Goal: Find specific page/section: Find specific page/section

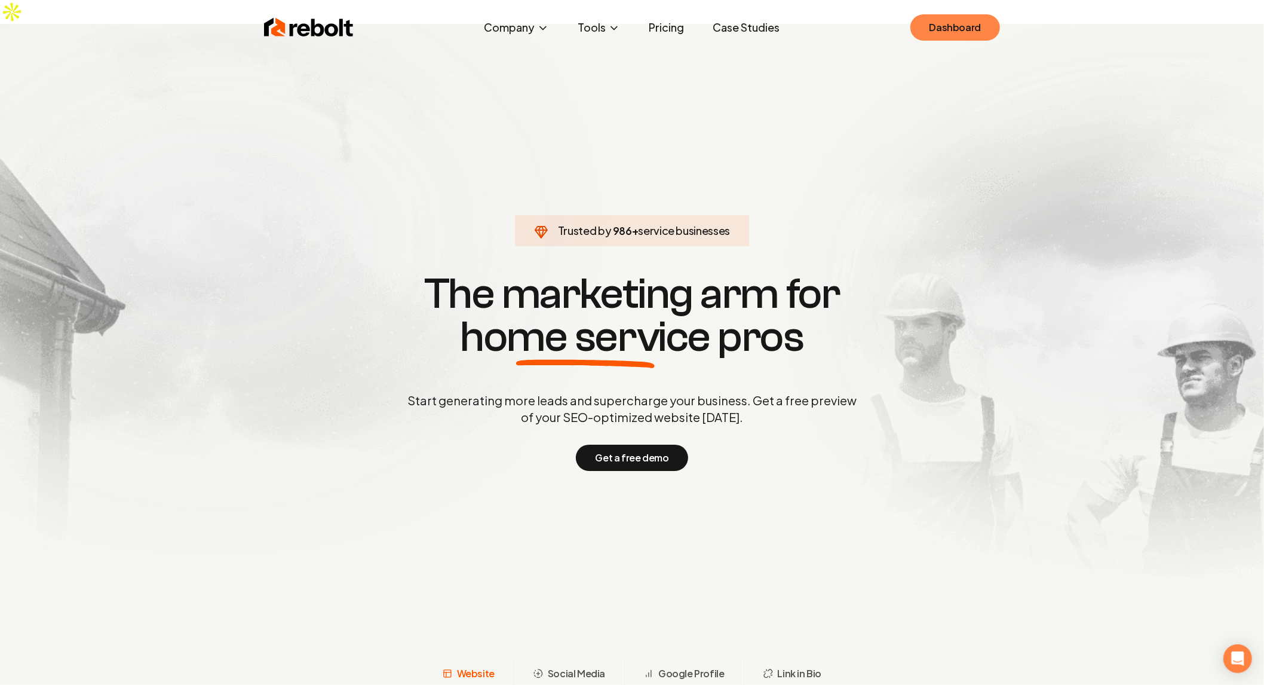
click at [953, 35] on link "Dashboard" at bounding box center [955, 27] width 90 height 26
click link "Dashboard" at bounding box center [955, 27] width 90 height 26
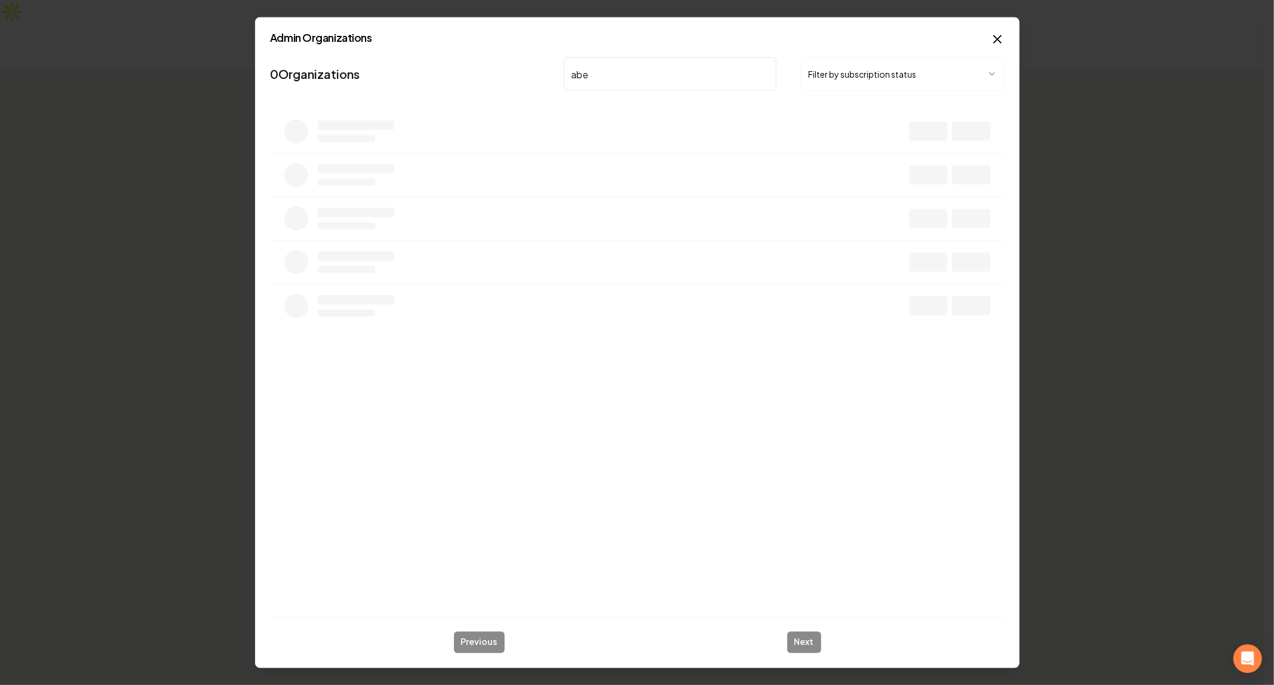
type input "abe"
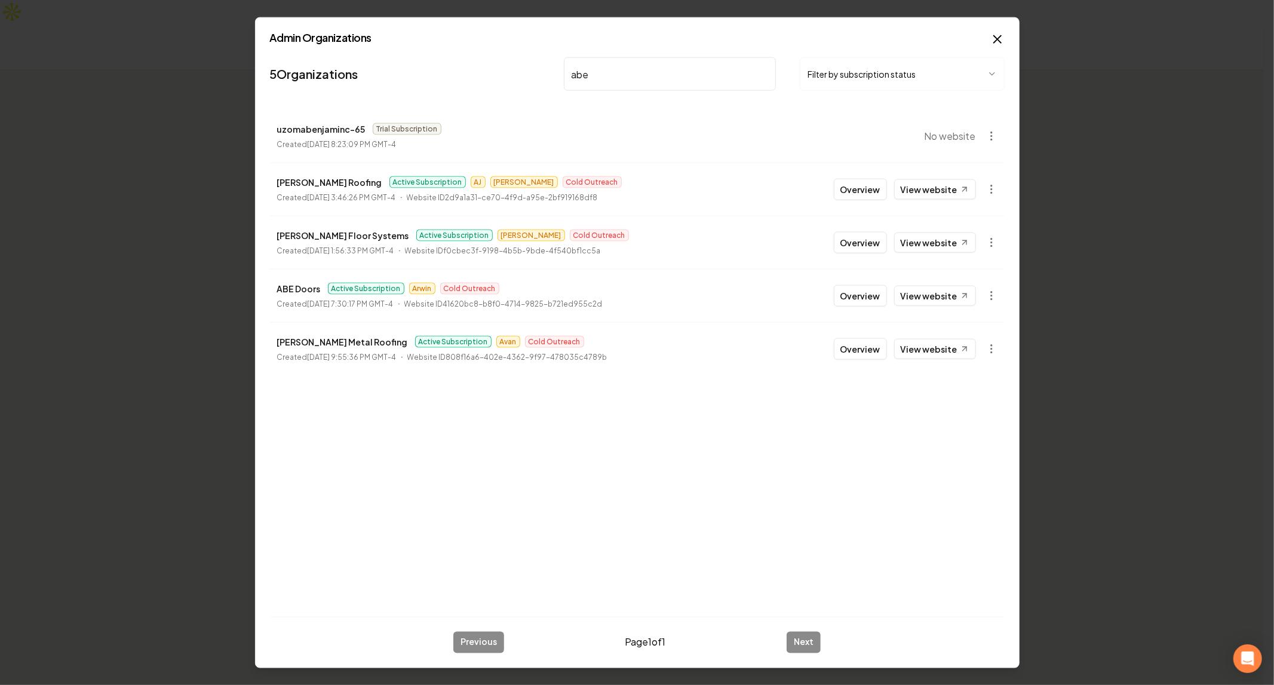
click at [270, 66] on link "5 Organizations" at bounding box center [314, 74] width 88 height 17
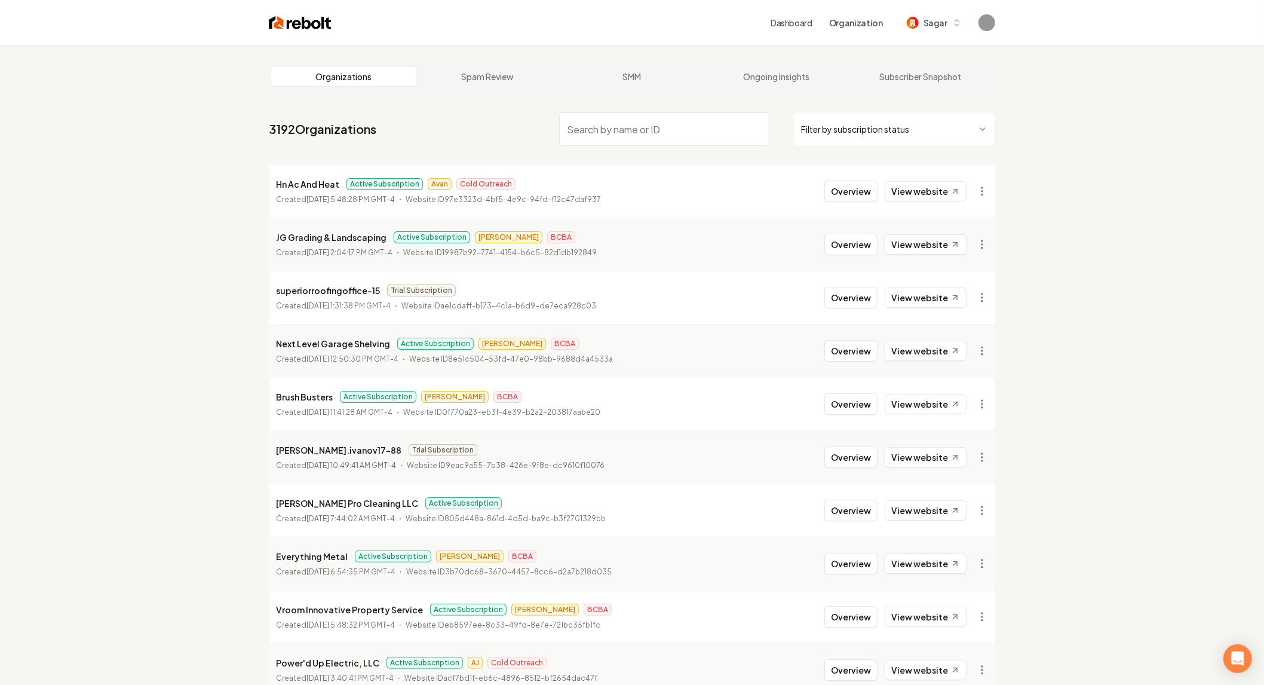
scroll to position [60, 0]
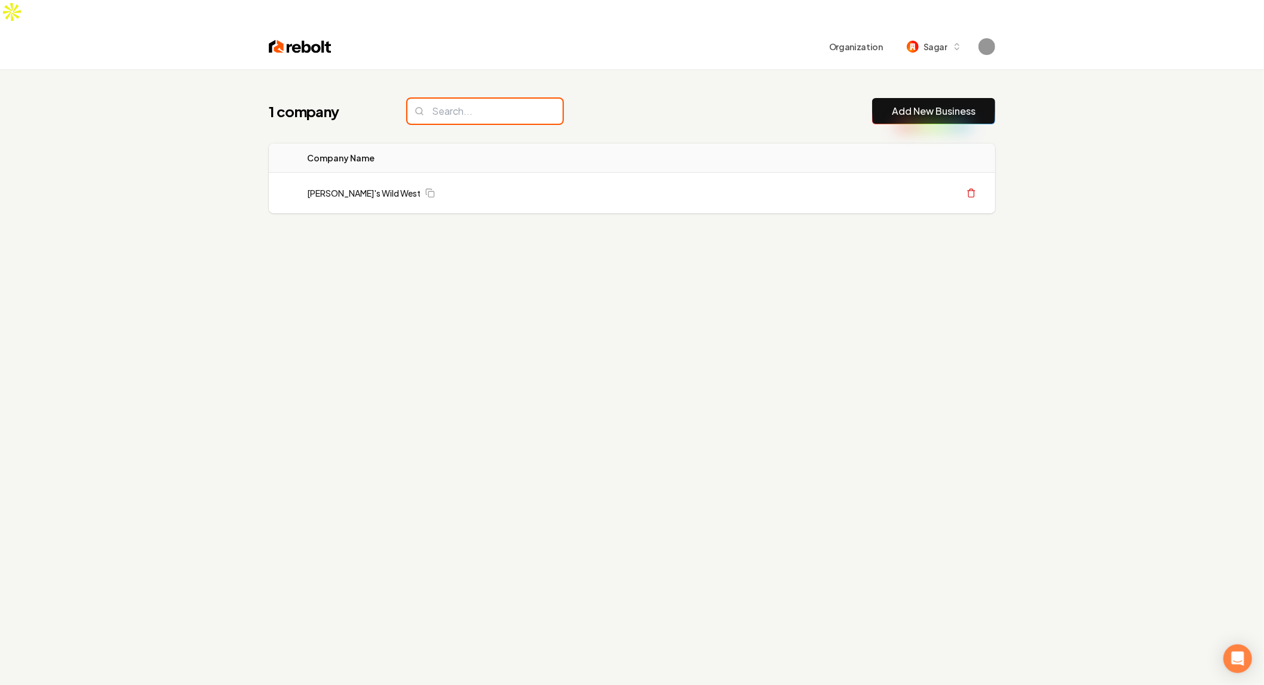
click at [452, 99] on input "search" at bounding box center [484, 111] width 155 height 25
